Goal: Information Seeking & Learning: Learn about a topic

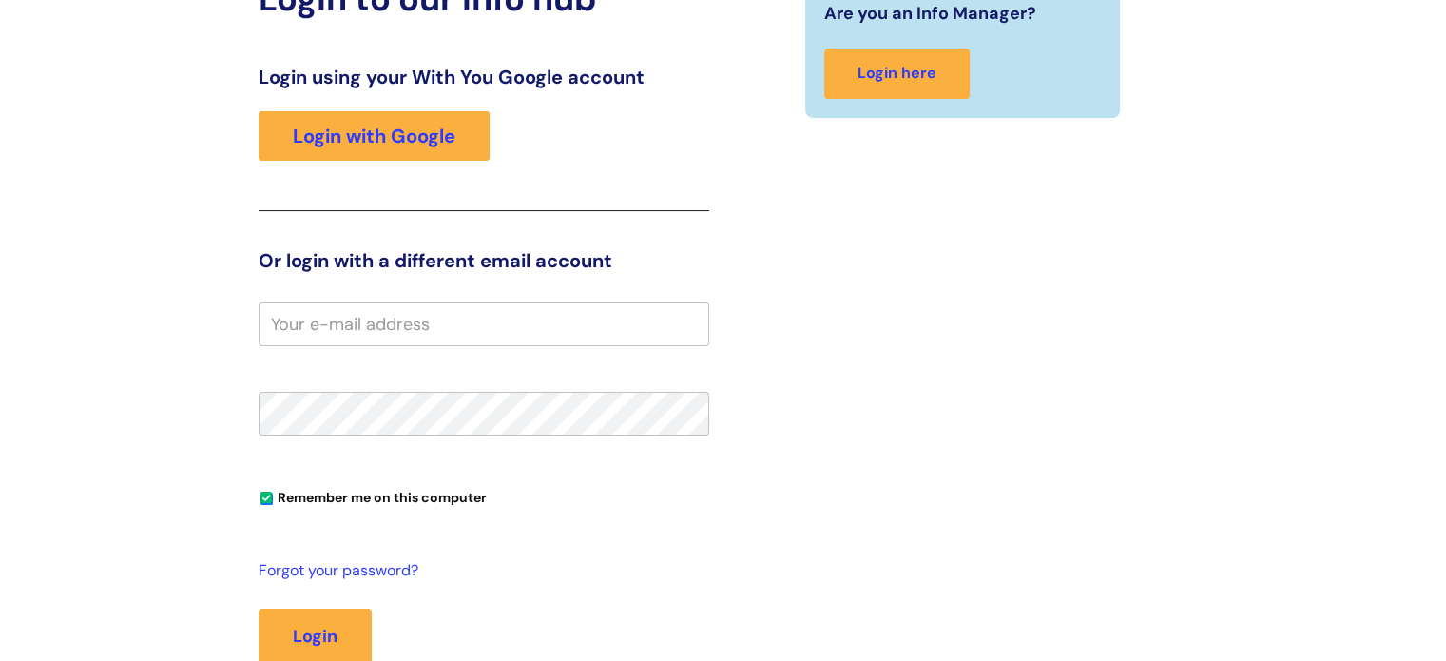
scroll to position [285, 0]
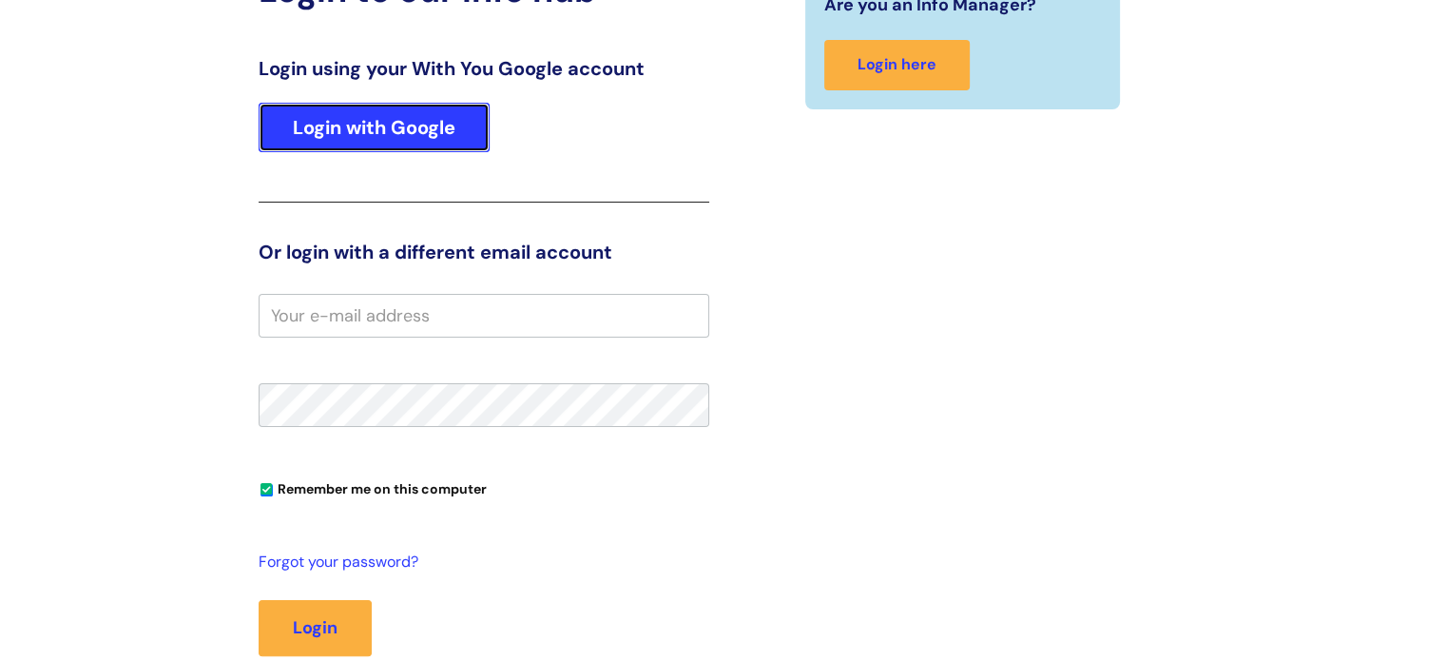
click at [395, 135] on link "Login with Google" at bounding box center [374, 127] width 231 height 49
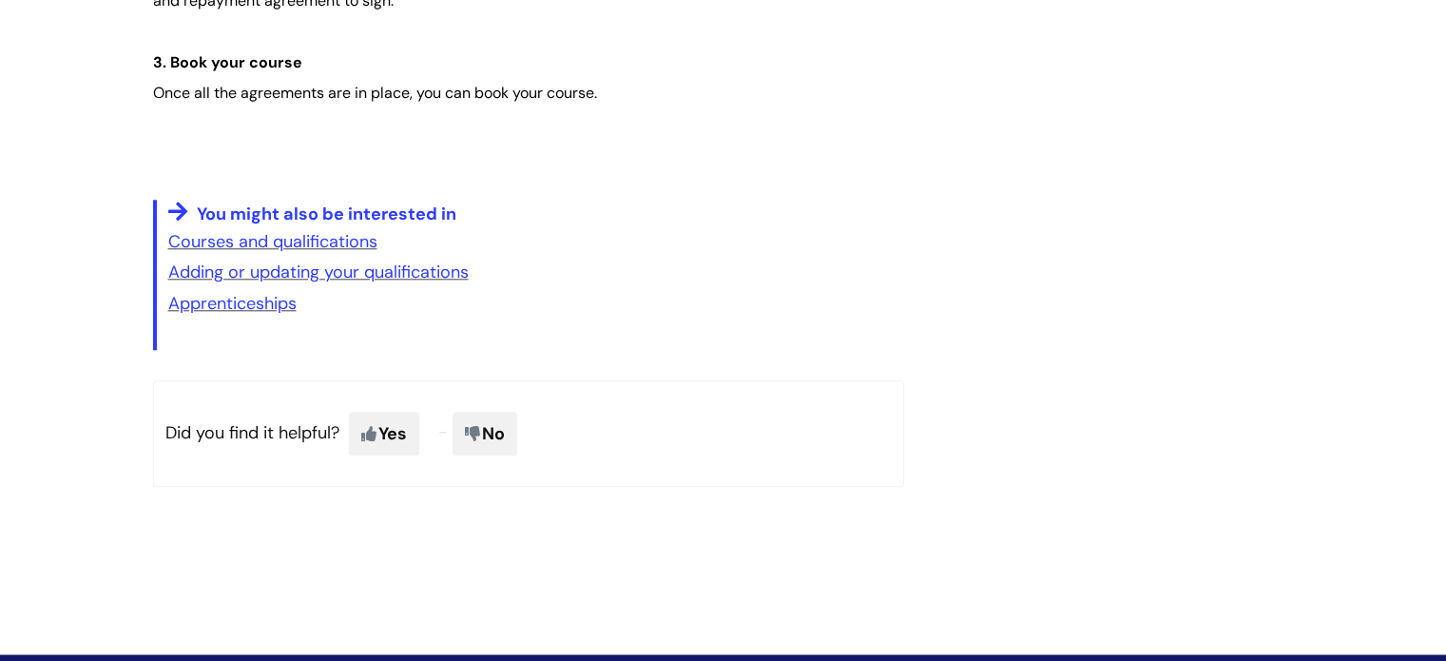
scroll to position [1426, 0]
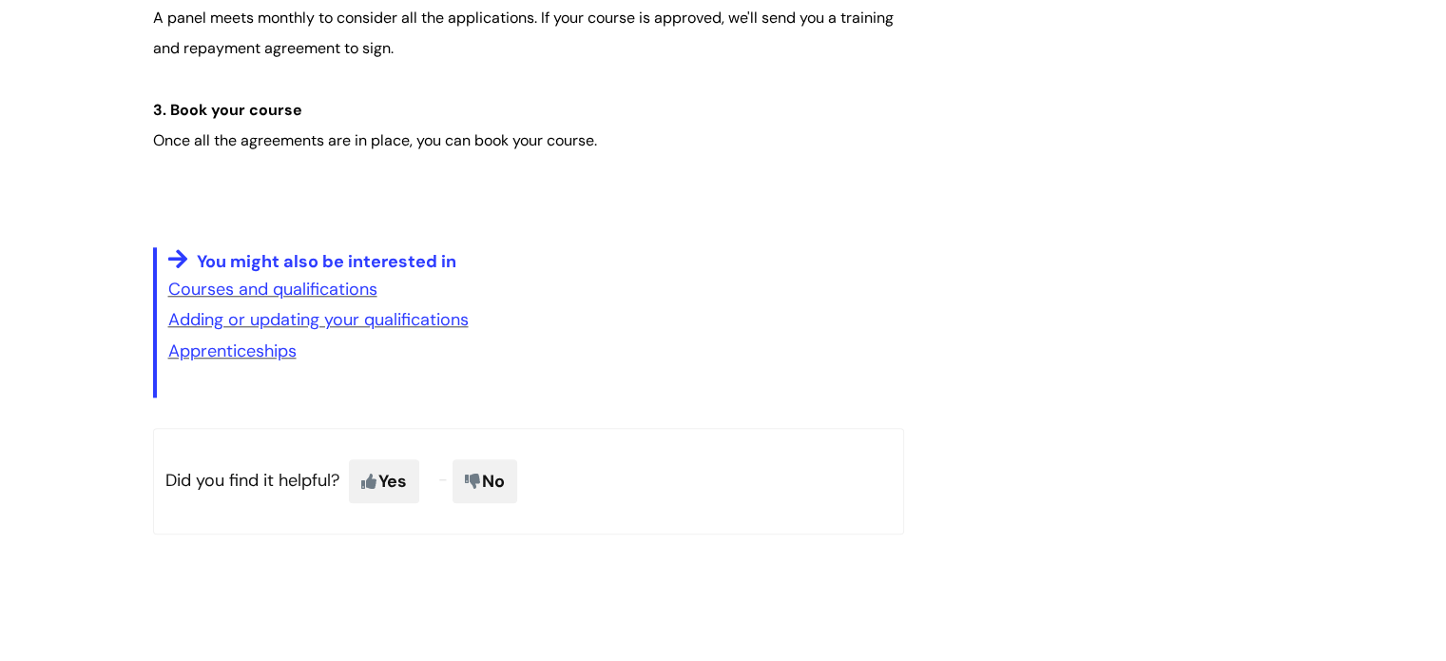
scroll to position [1806, 0]
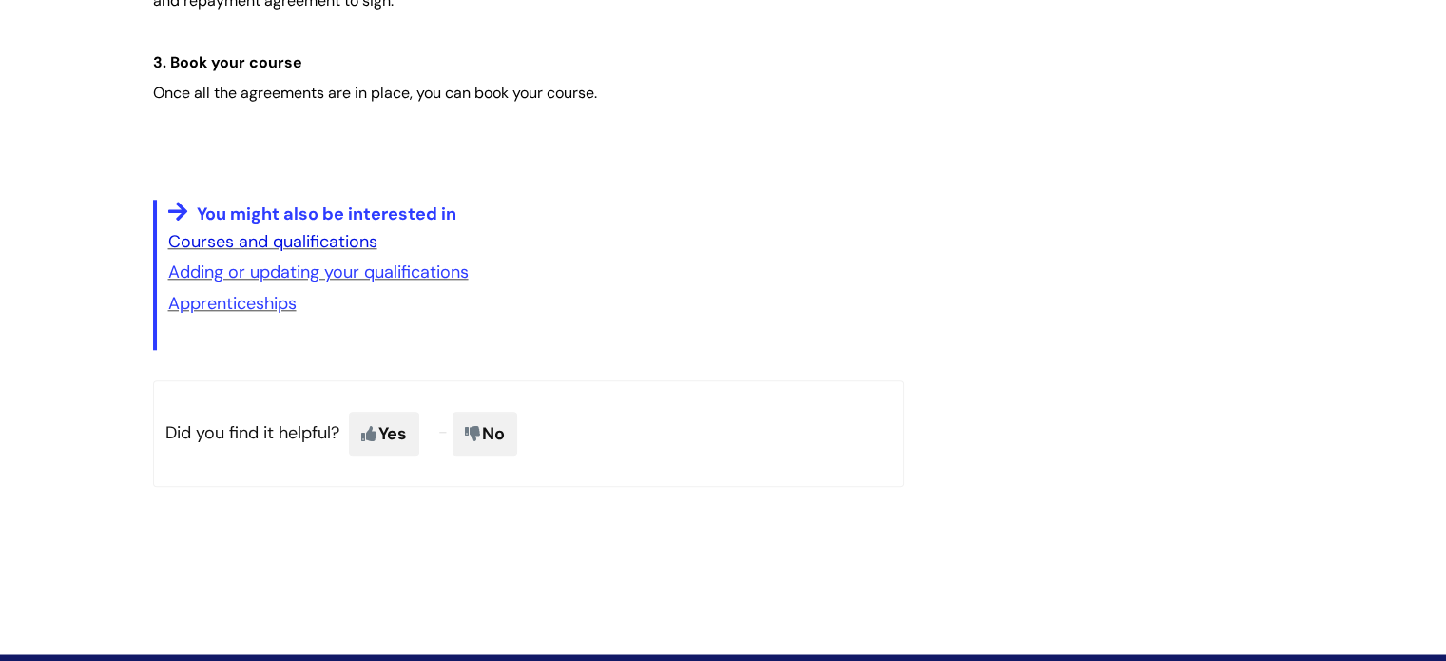
click at [307, 239] on link "Courses and qualifications" at bounding box center [272, 241] width 209 height 23
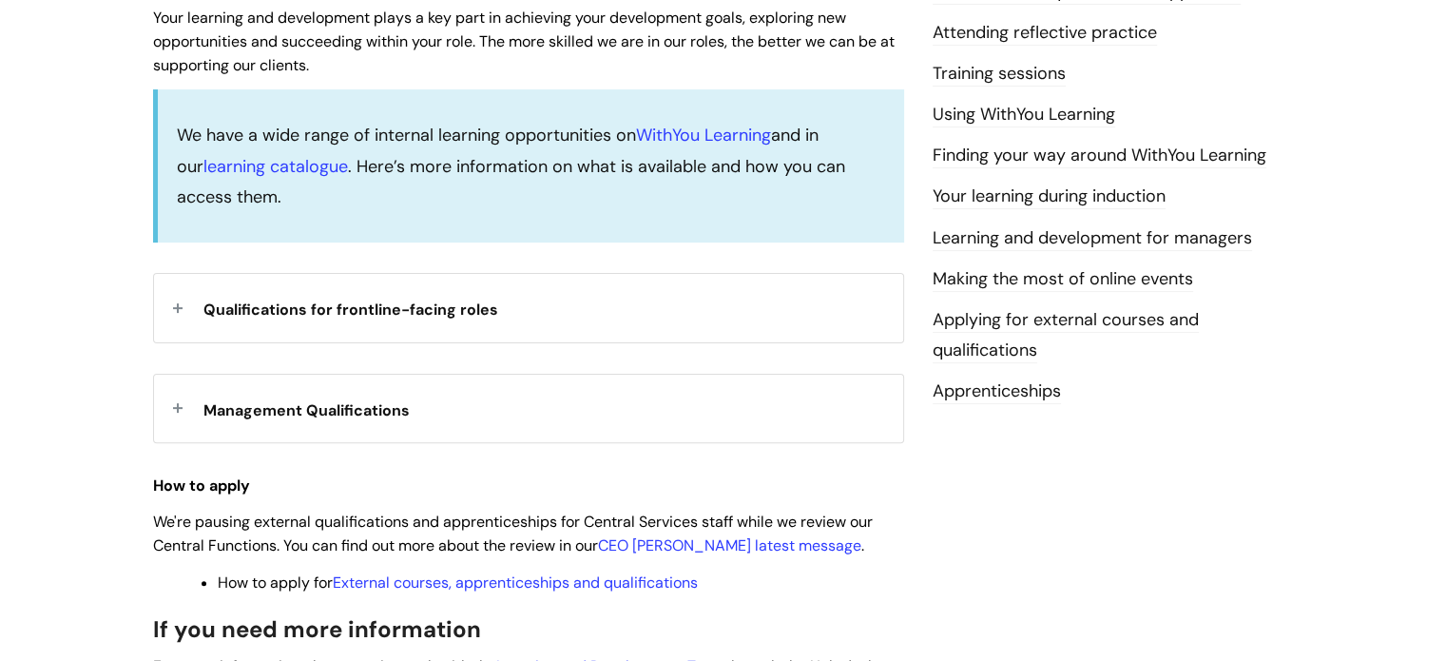
scroll to position [570, 0]
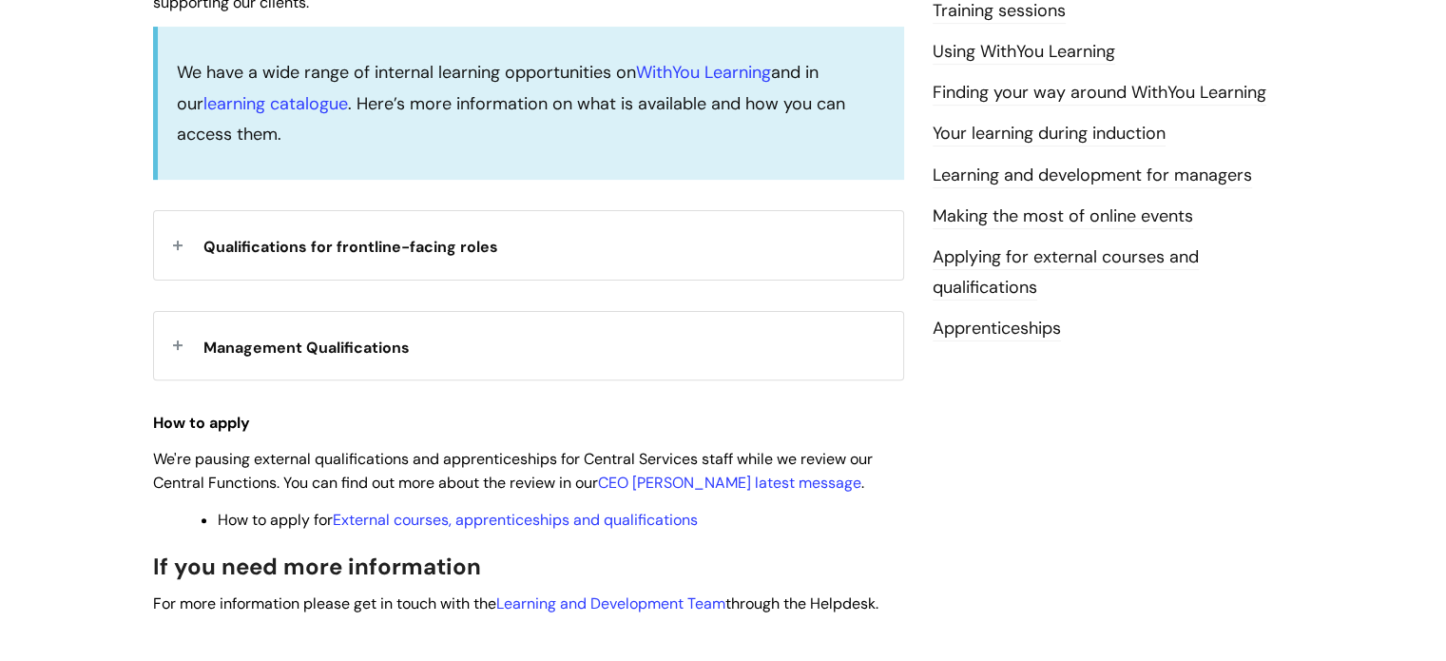
click at [497, 247] on div "Qualifications for frontline-facing roles" at bounding box center [528, 245] width 749 height 68
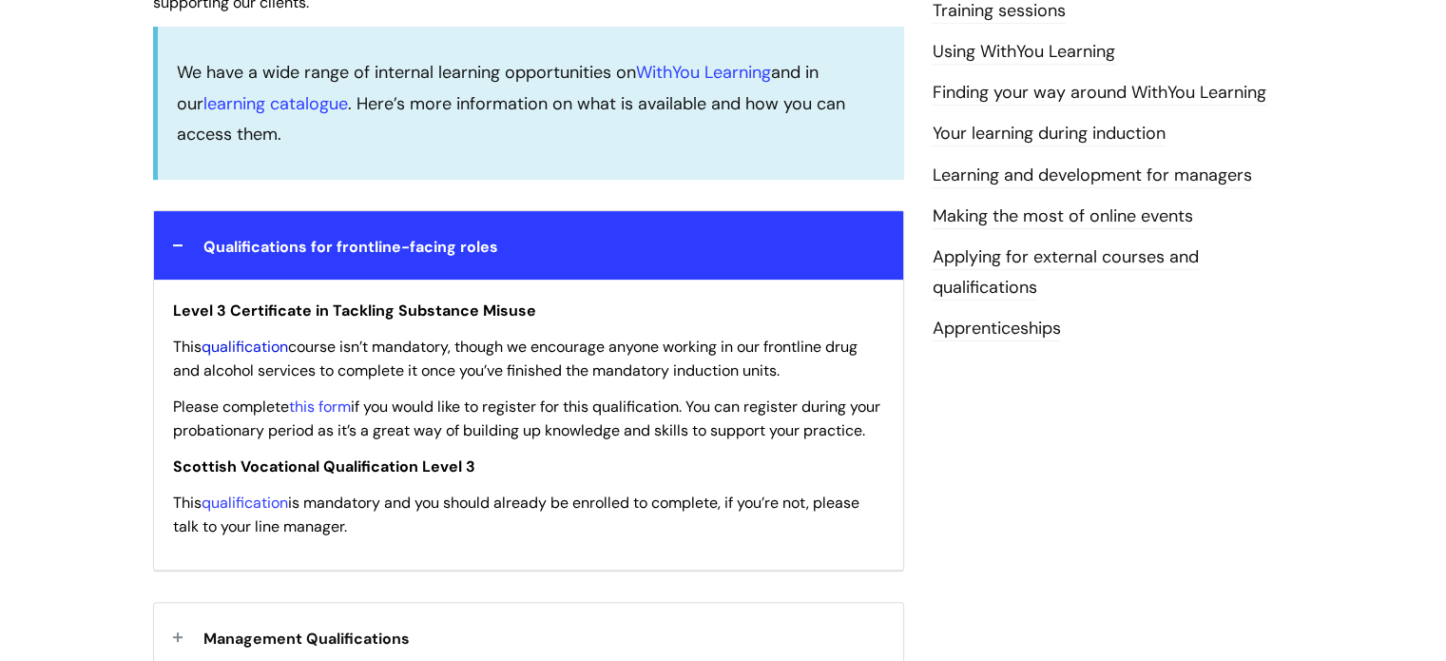
click at [262, 343] on link "qualification" at bounding box center [245, 347] width 87 height 20
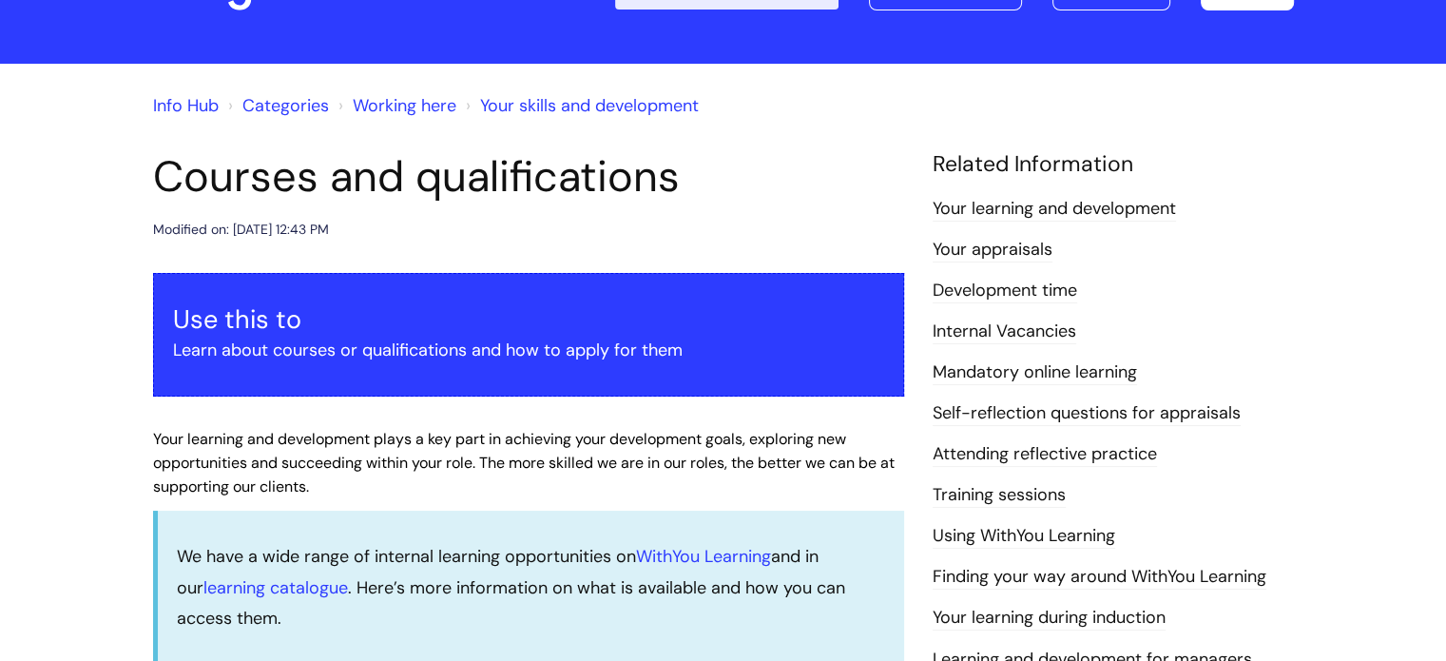
scroll to position [190, 0]
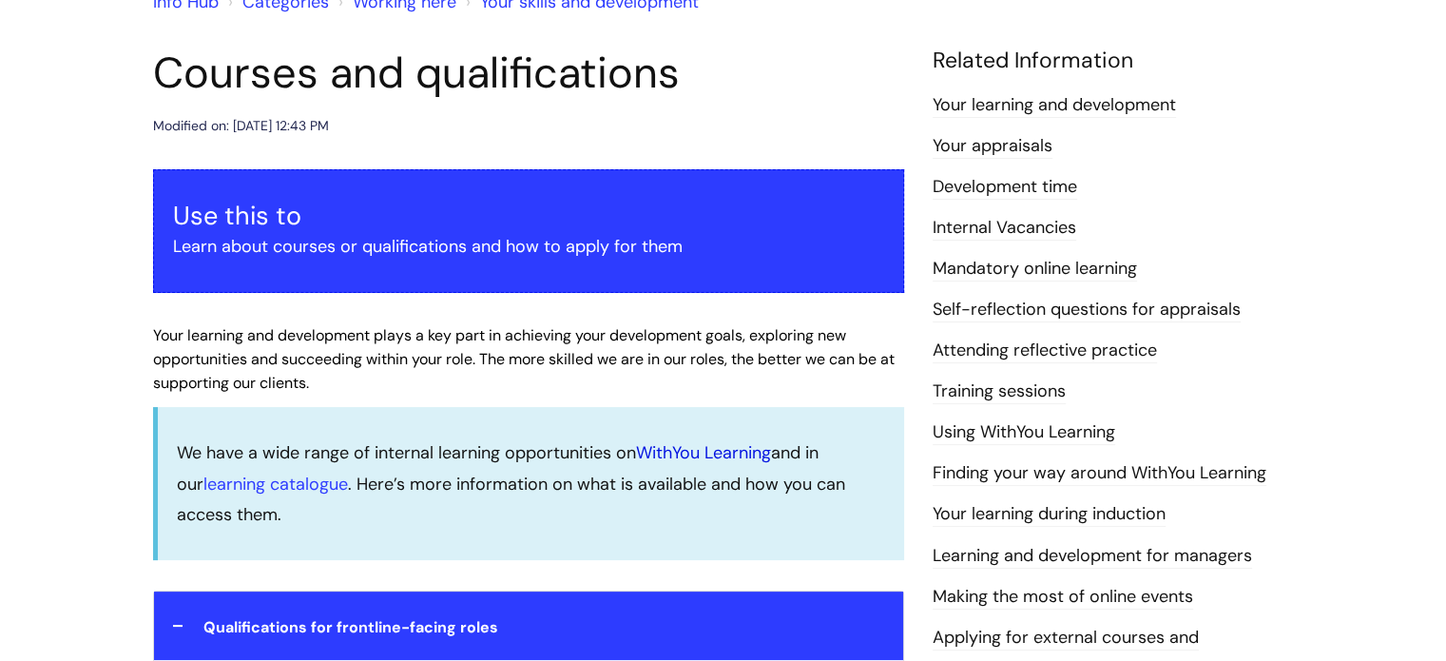
click at [688, 447] on link "WithYou Learning" at bounding box center [703, 452] width 135 height 23
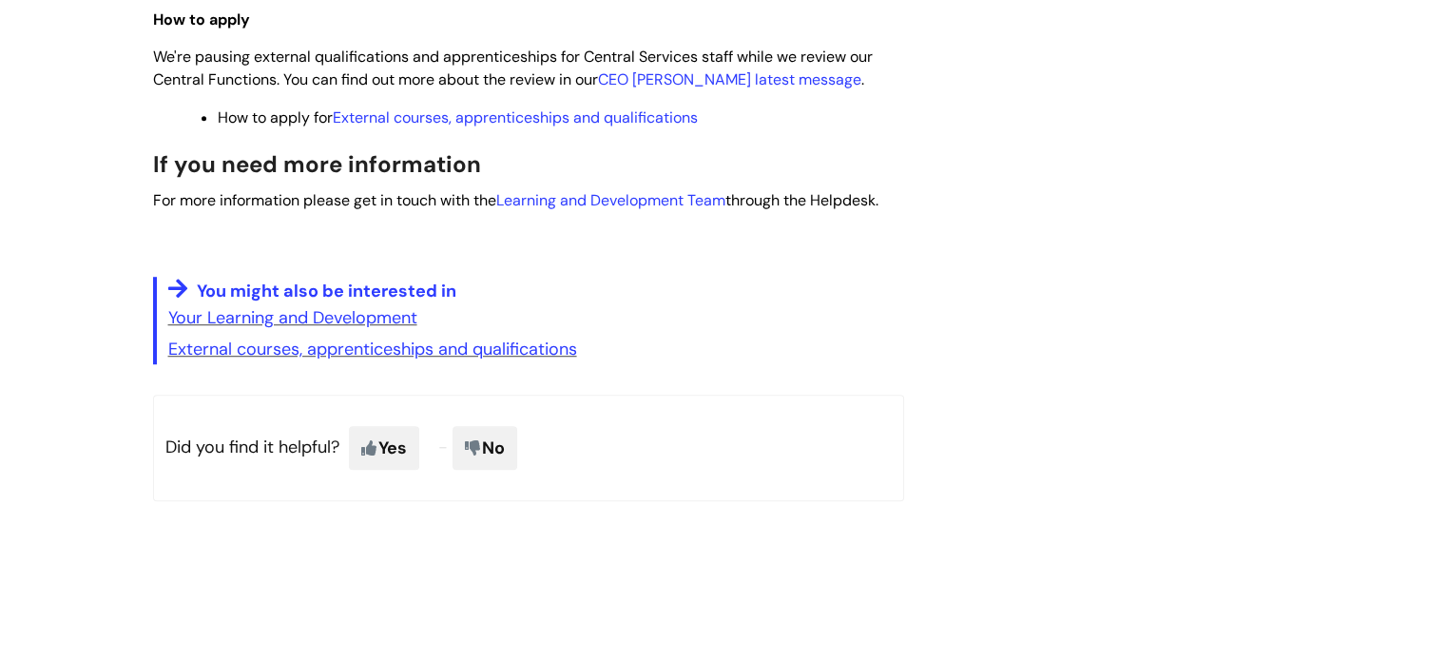
scroll to position [1331, 0]
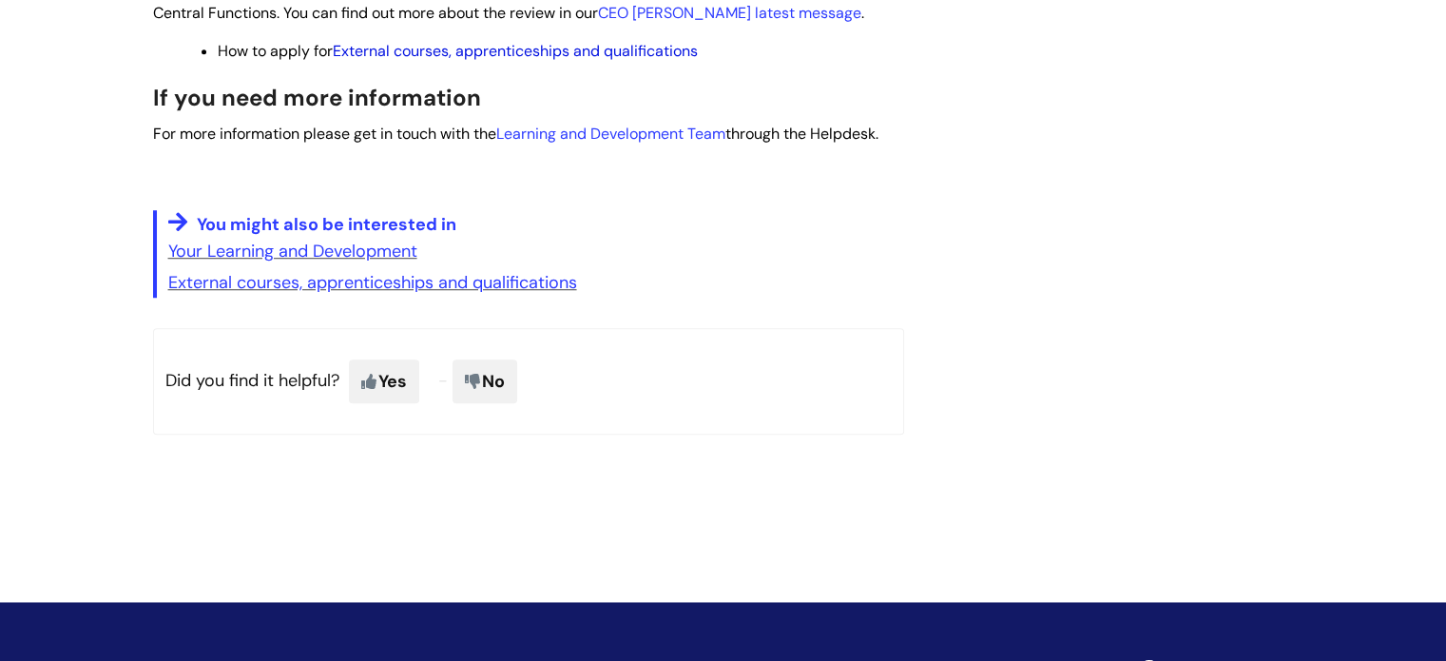
click at [454, 61] on link "External courses, apprenticeships and qualifications" at bounding box center [515, 51] width 365 height 20
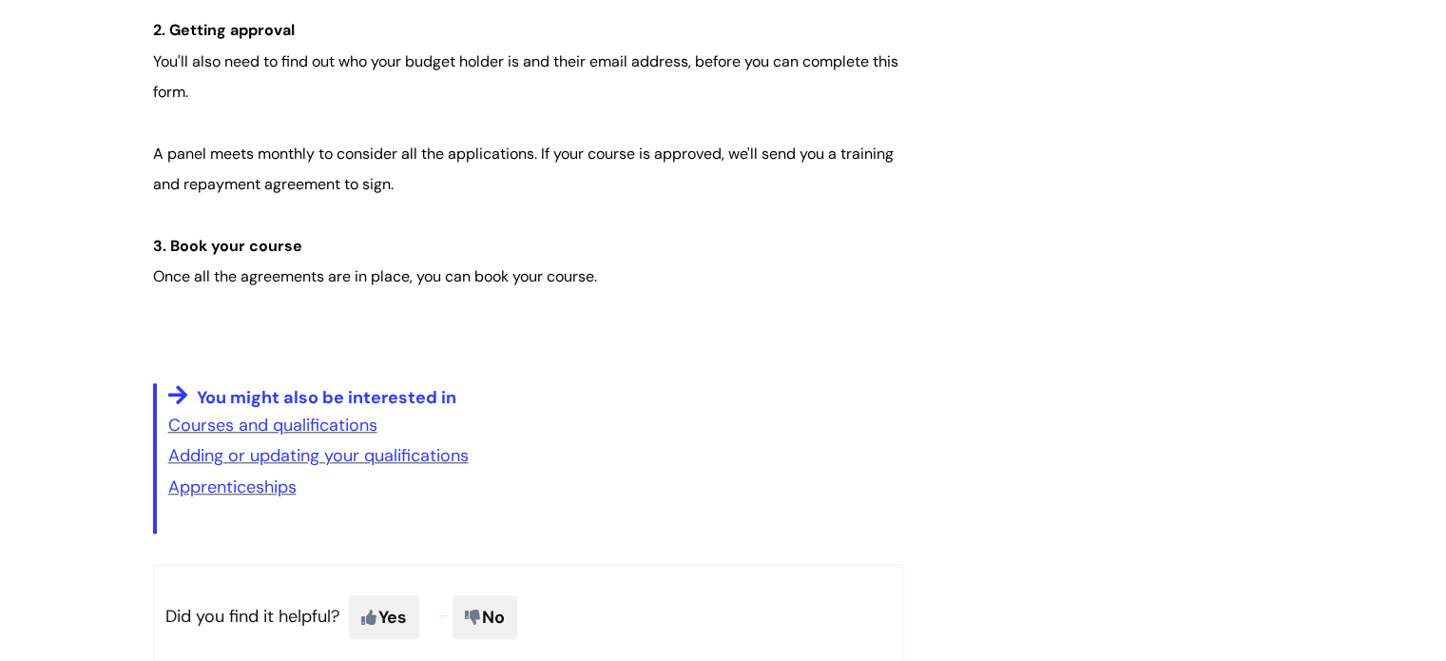
scroll to position [1711, 0]
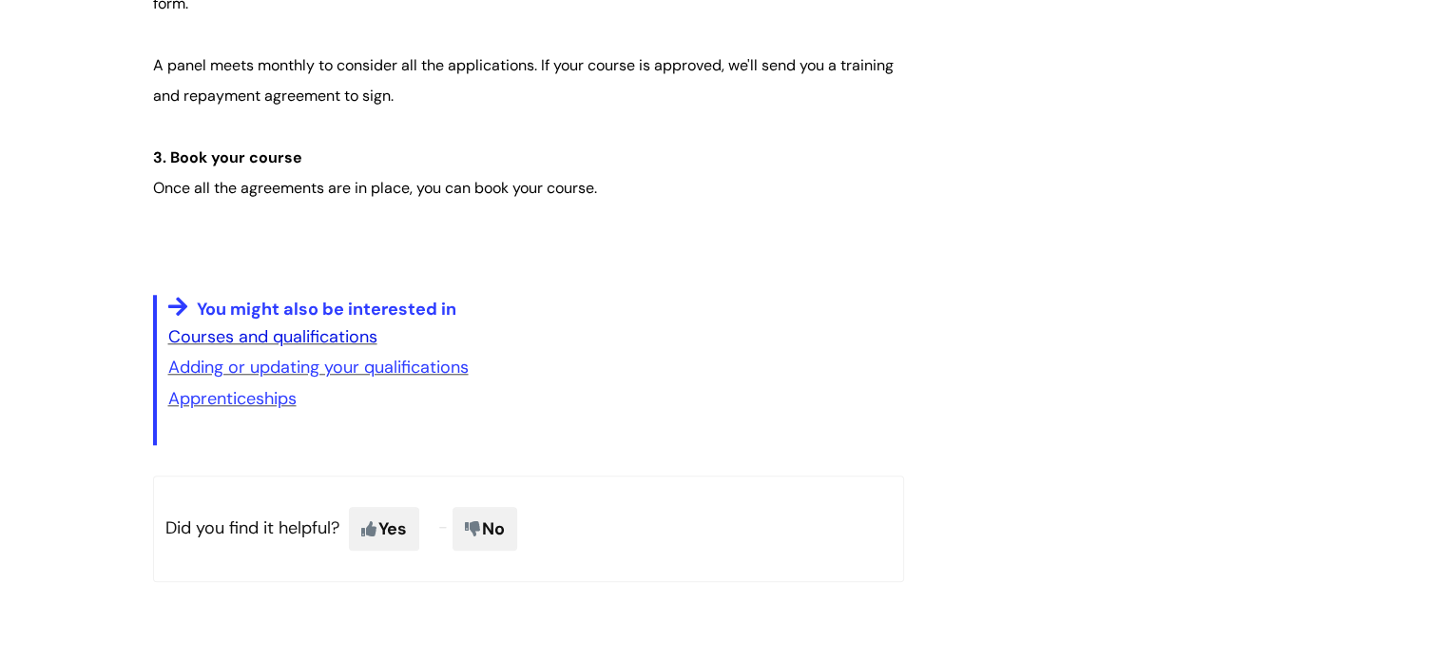
click at [272, 335] on link "Courses and qualifications" at bounding box center [272, 336] width 209 height 23
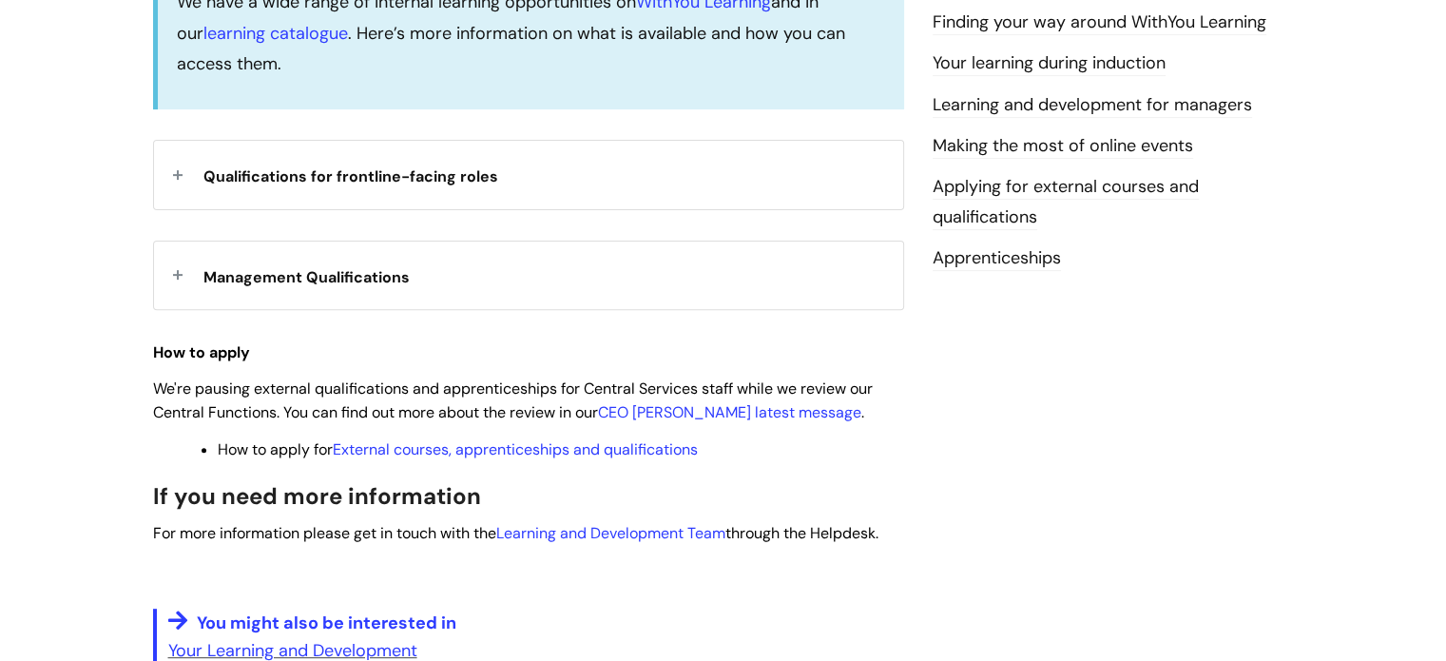
scroll to position [666, 0]
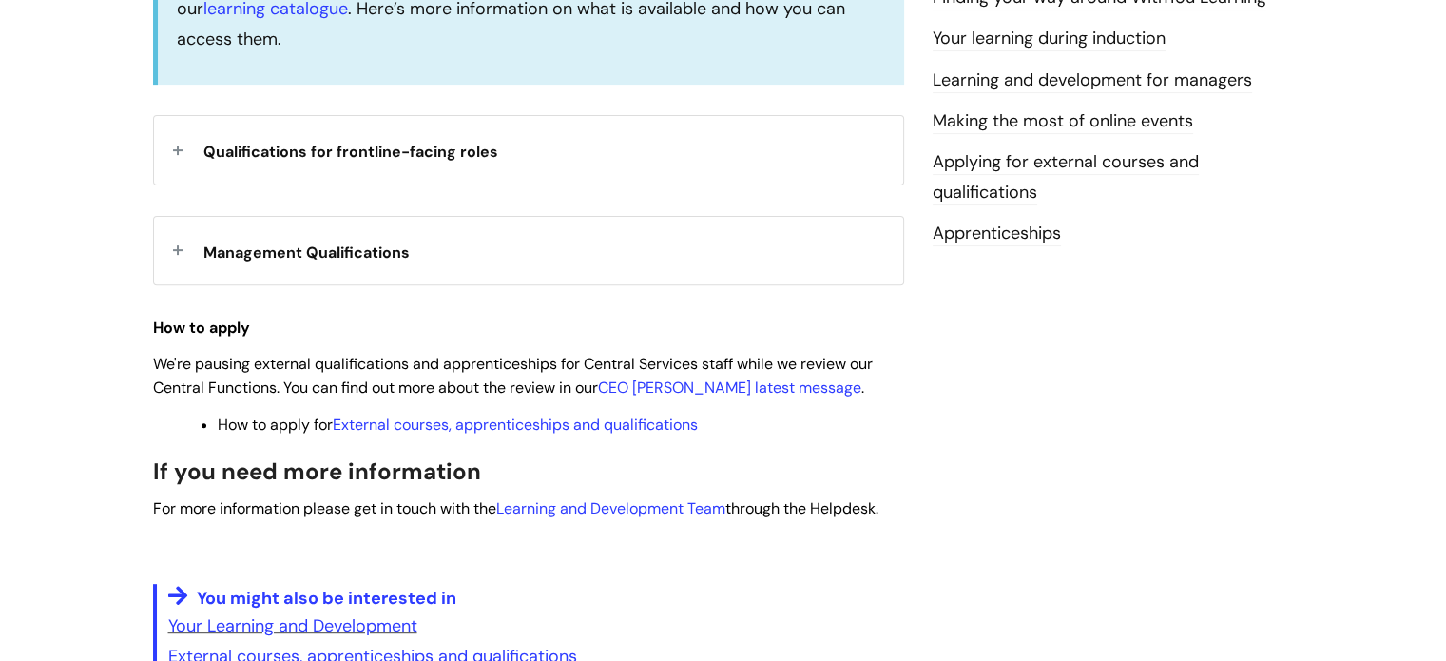
click at [186, 247] on div "Management Qualifications" at bounding box center [528, 251] width 749 height 68
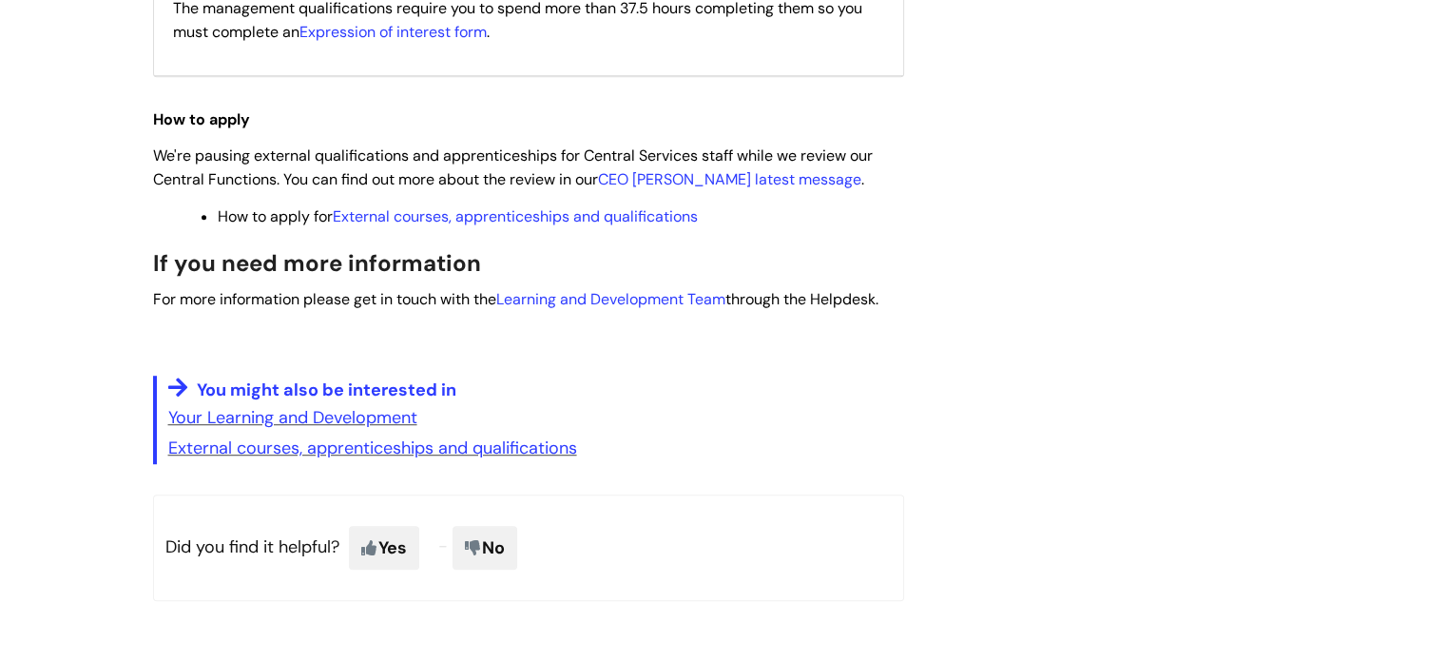
scroll to position [951, 0]
